Goal: Task Accomplishment & Management: Manage account settings

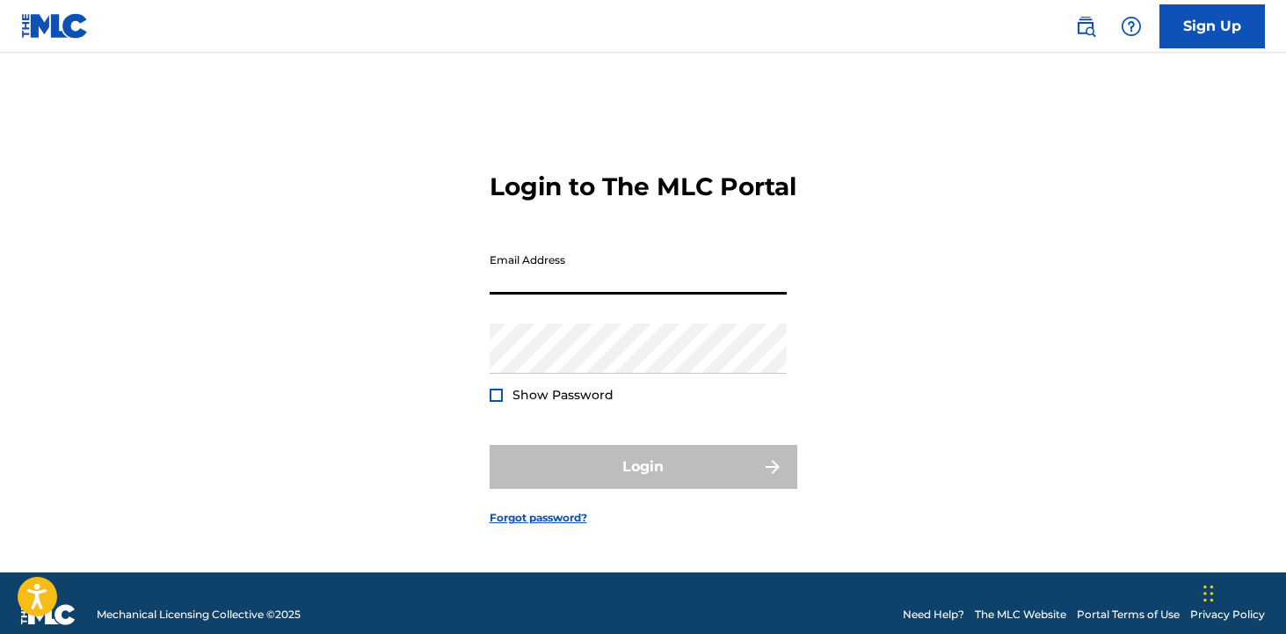
click at [562, 280] on input "Email Address" at bounding box center [638, 269] width 297 height 50
type input "[PERSON_NAME][EMAIL_ADDRESS][DOMAIN_NAME]"
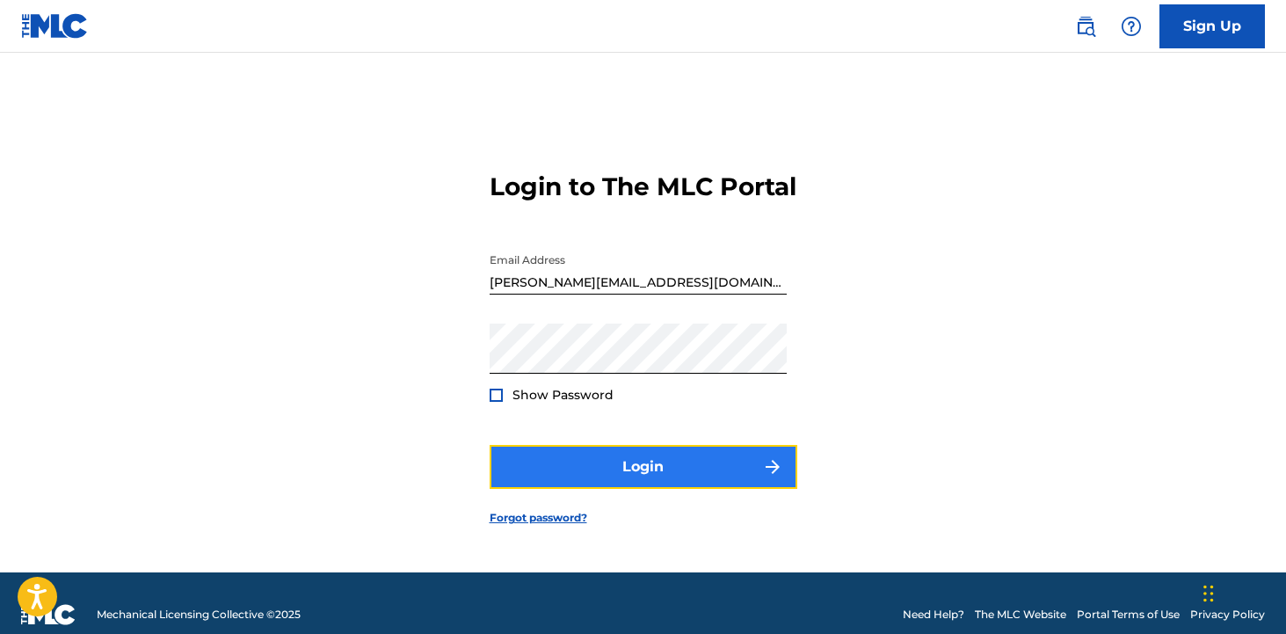
click at [579, 475] on button "Login" at bounding box center [644, 467] width 308 height 44
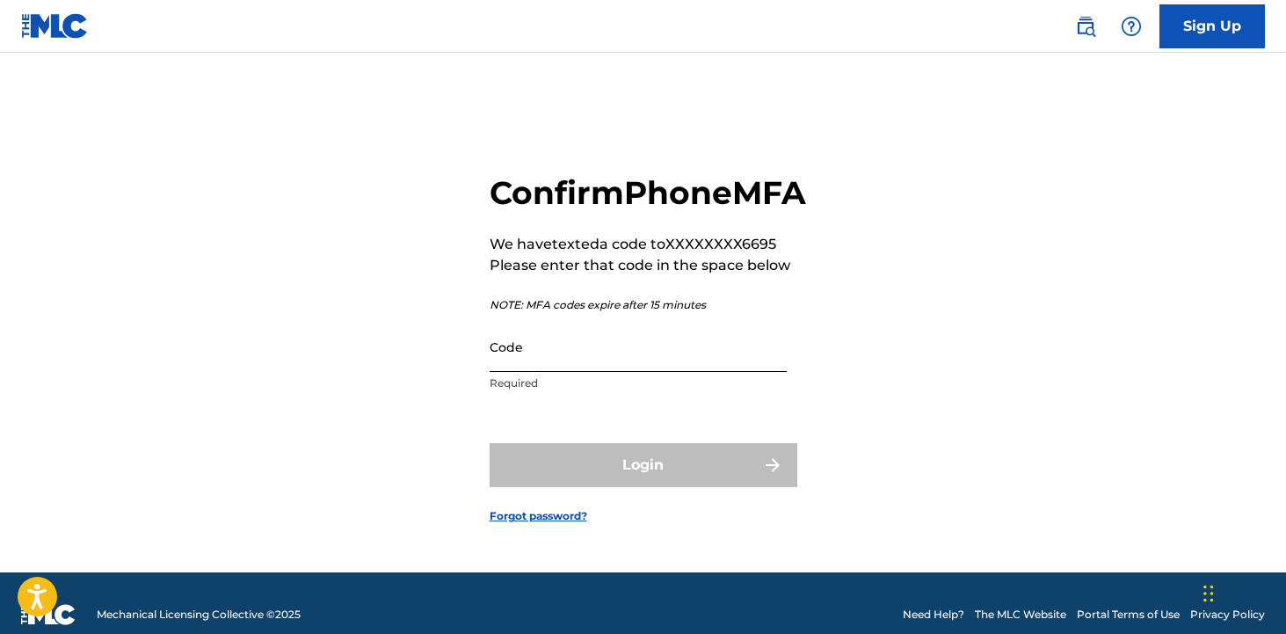
click at [562, 372] on input "Code" at bounding box center [638, 347] width 297 height 50
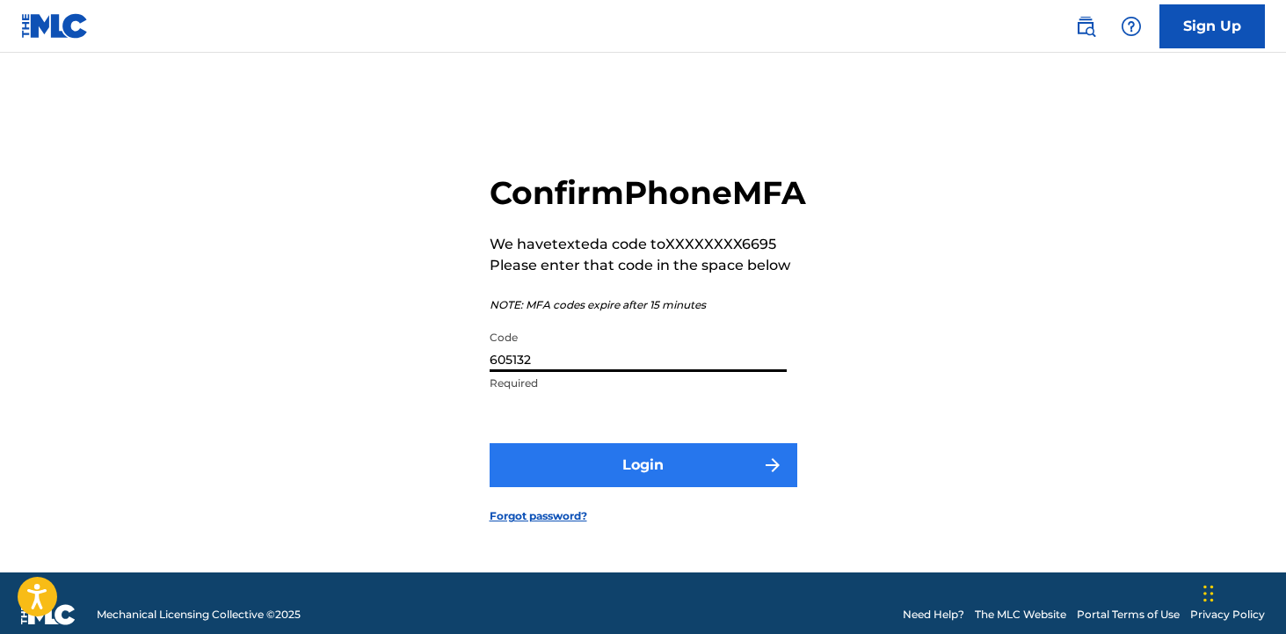
type input "605132"
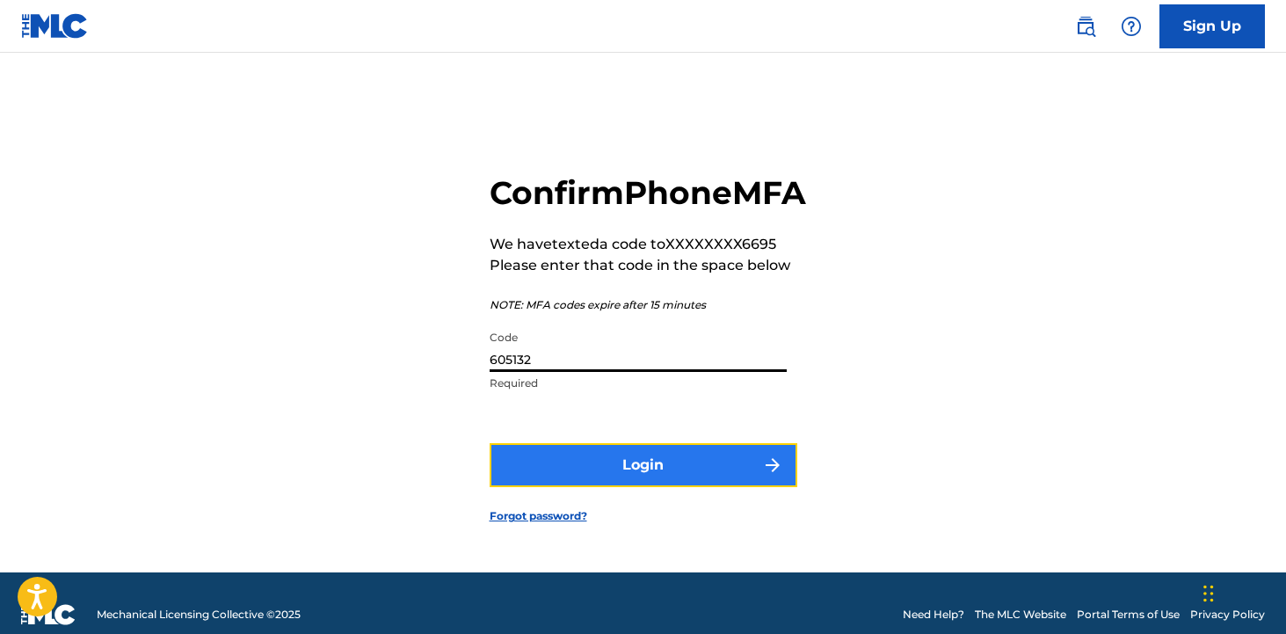
click at [616, 487] on button "Login" at bounding box center [644, 465] width 308 height 44
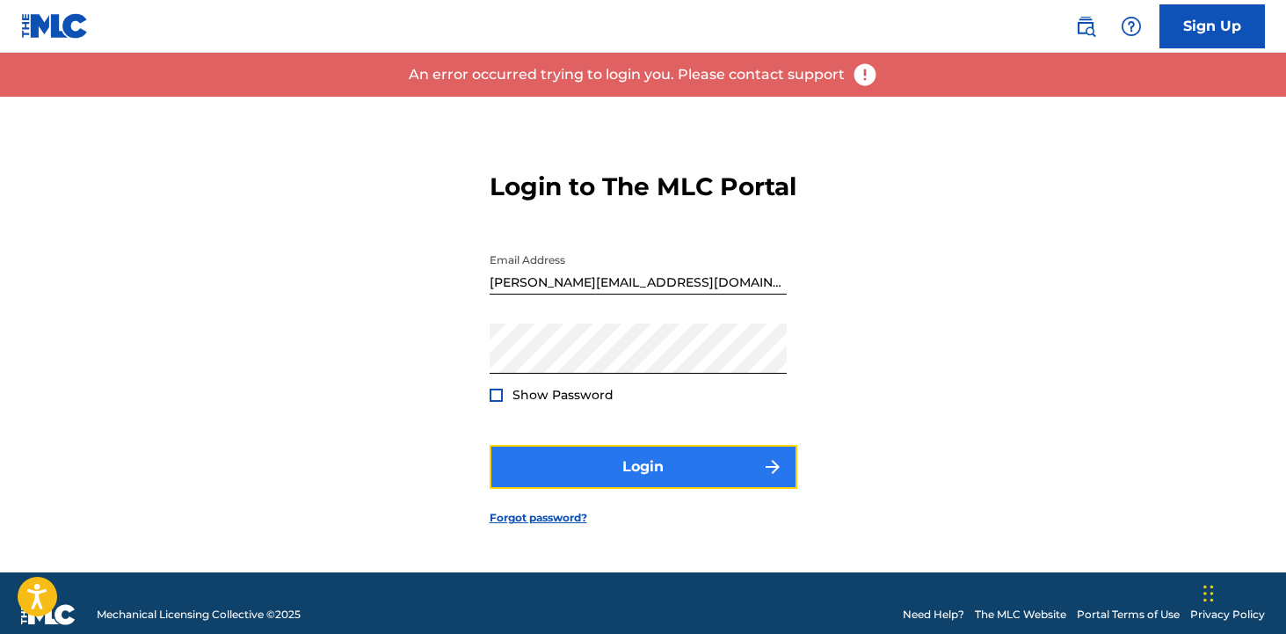
click at [705, 477] on button "Login" at bounding box center [644, 467] width 308 height 44
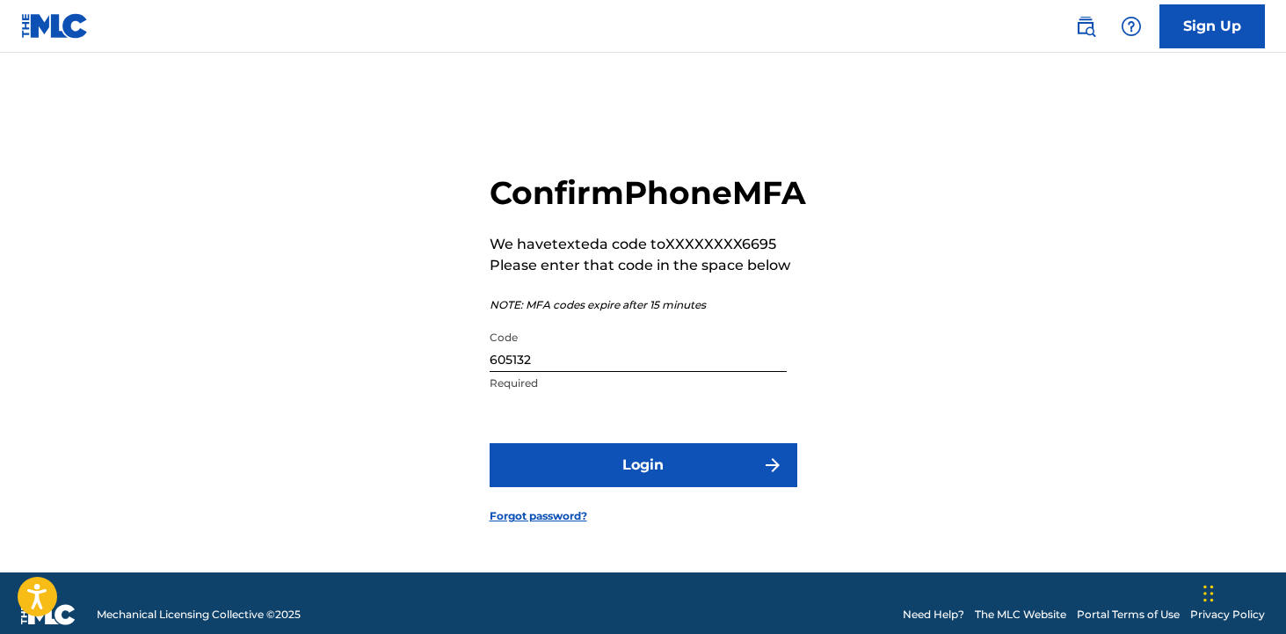
click at [553, 372] on input "605132" at bounding box center [638, 347] width 297 height 50
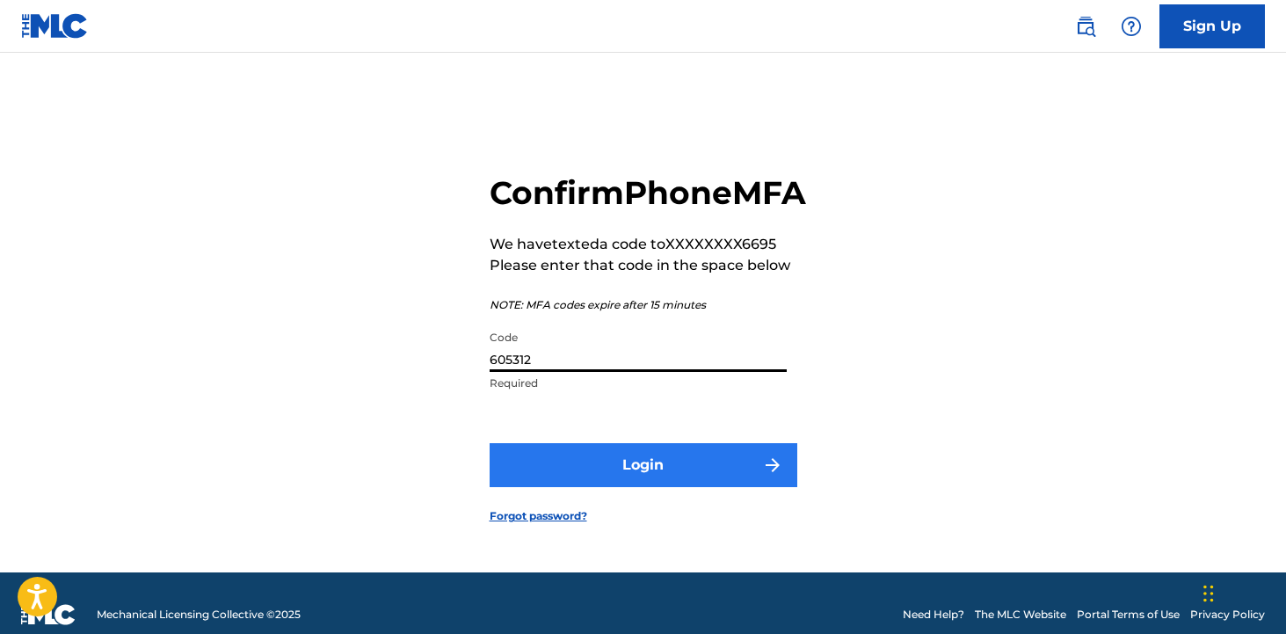
type input "605312"
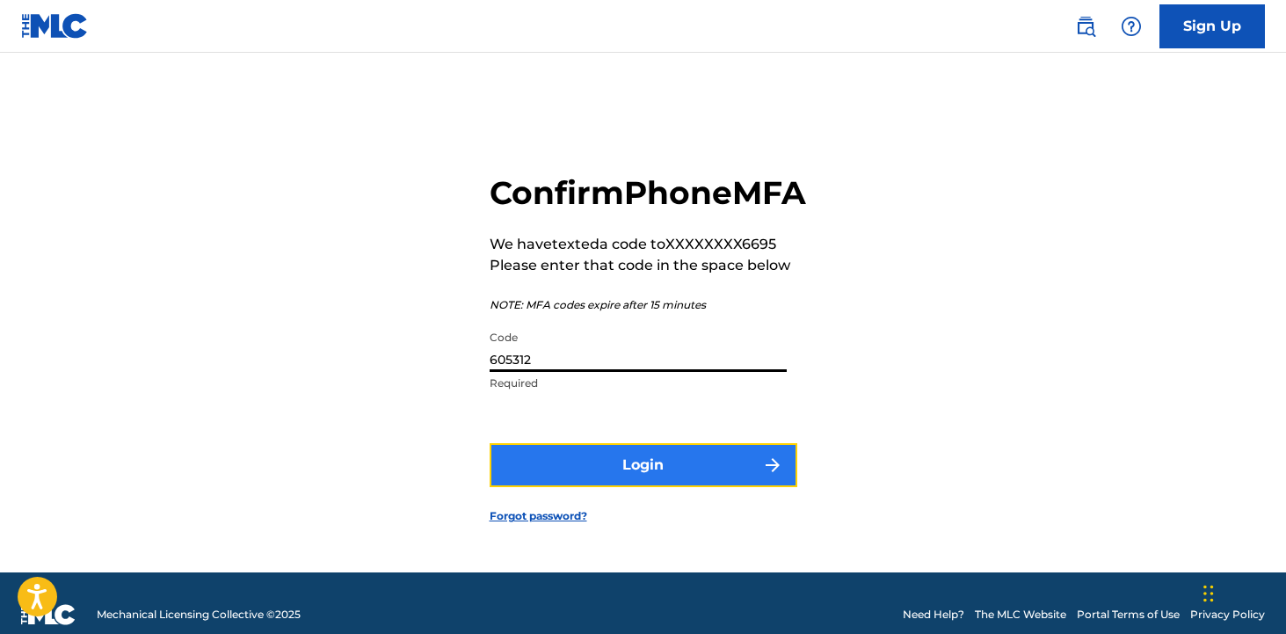
click at [592, 481] on button "Login" at bounding box center [644, 465] width 308 height 44
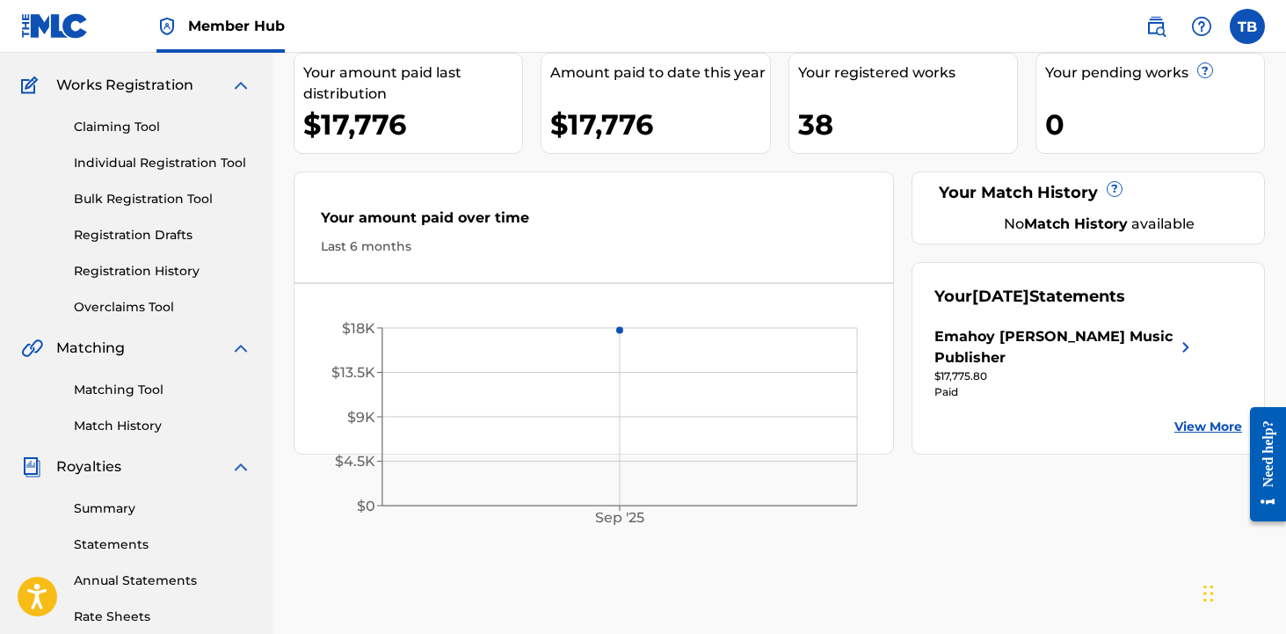
scroll to position [141, 0]
